Goal: Information Seeking & Learning: Learn about a topic

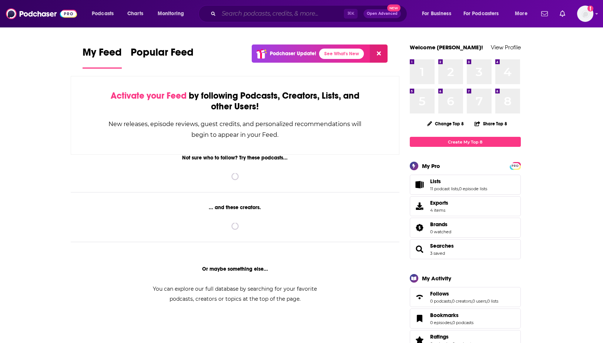
click at [233, 18] on input "Search podcasts, credits, & more..." at bounding box center [281, 14] width 125 height 12
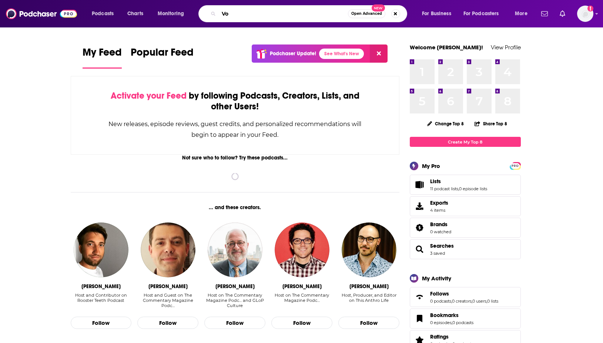
type input "V"
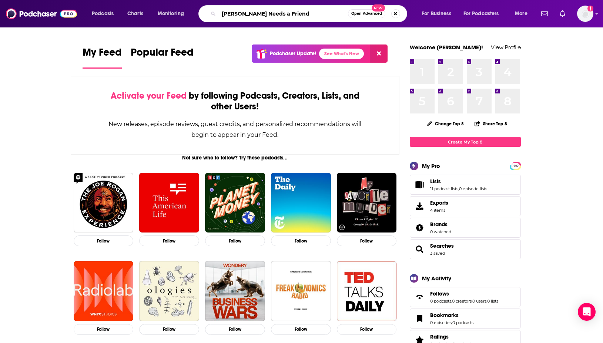
type input "[PERSON_NAME] Needs a Friend"
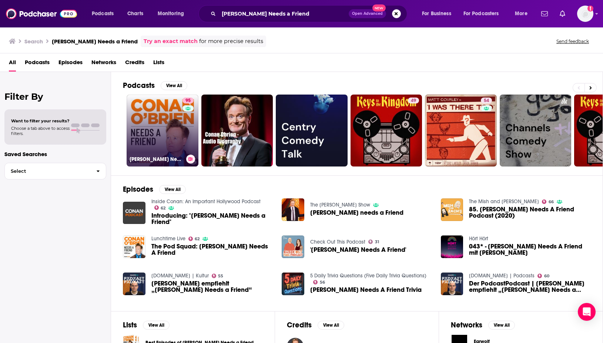
click at [165, 126] on link "95 [PERSON_NAME] Needs A Friend" at bounding box center [163, 130] width 72 height 72
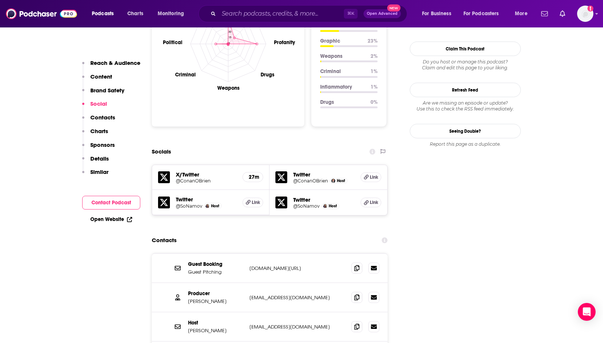
scroll to position [759, 0]
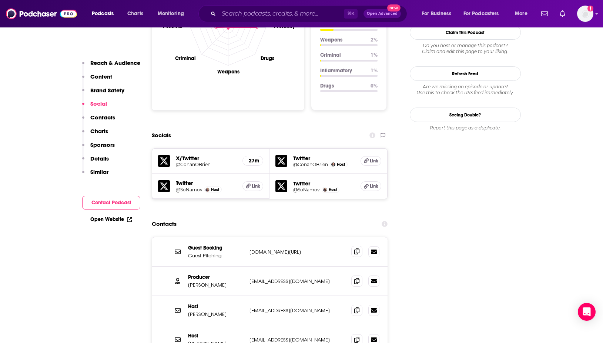
click at [356, 248] on icon at bounding box center [356, 251] width 5 height 6
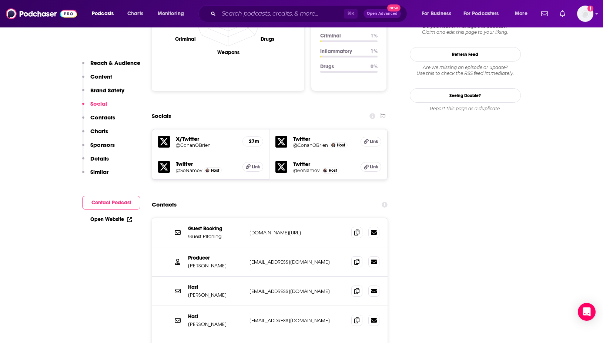
scroll to position [778, 0]
click at [355, 288] on icon at bounding box center [356, 291] width 5 height 6
click at [352, 314] on span at bounding box center [357, 319] width 11 height 11
click at [357, 259] on icon at bounding box center [356, 262] width 5 height 6
click at [238, 10] on input "Search podcasts, credits, & more..." at bounding box center [281, 14] width 125 height 12
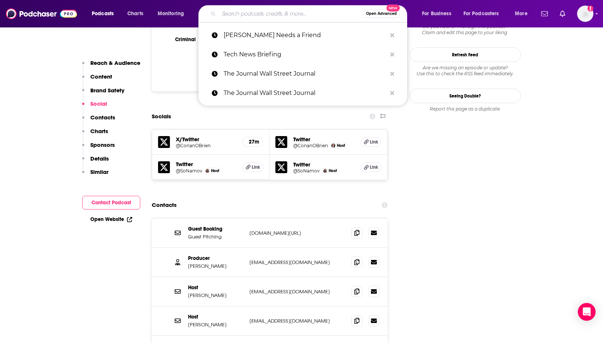
paste input "A Bit of Optimism"
type input "A Bit of Optimism"
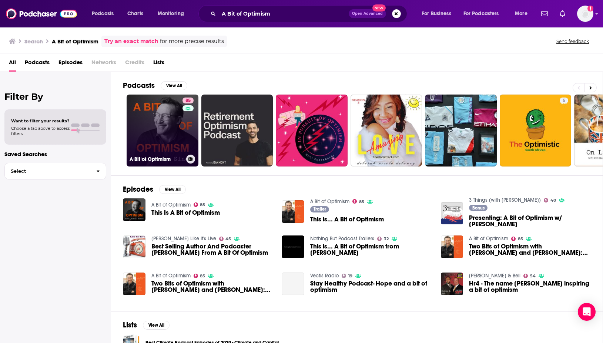
click at [145, 126] on link "85 A Bit of Optimism" at bounding box center [163, 130] width 72 height 72
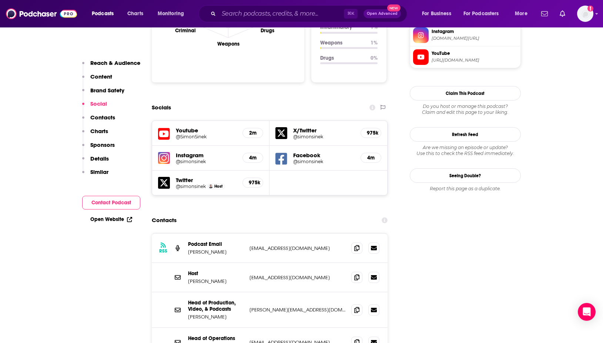
scroll to position [766, 0]
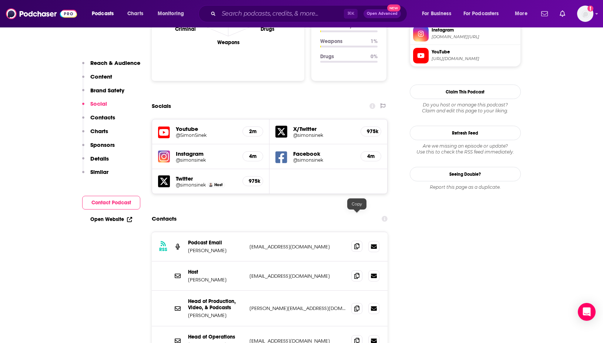
click at [357, 243] on icon at bounding box center [356, 246] width 5 height 6
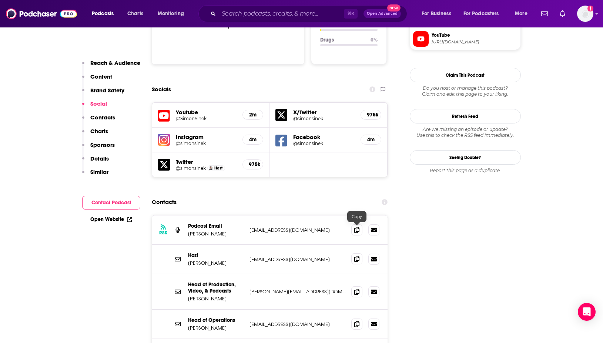
click at [356, 256] on icon at bounding box center [356, 259] width 5 height 6
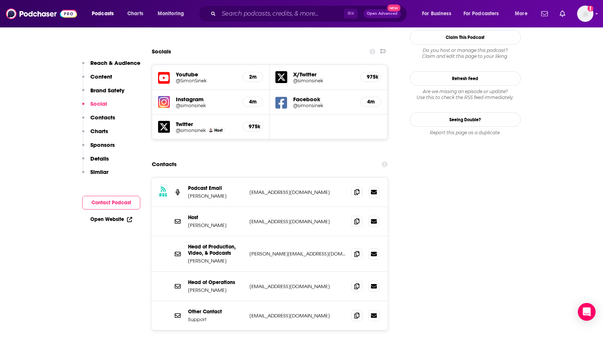
scroll to position [822, 0]
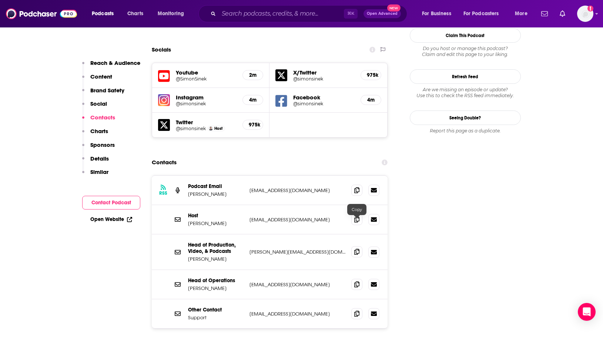
click at [358, 249] on icon at bounding box center [356, 252] width 5 height 6
